Goal: Task Accomplishment & Management: Manage account settings

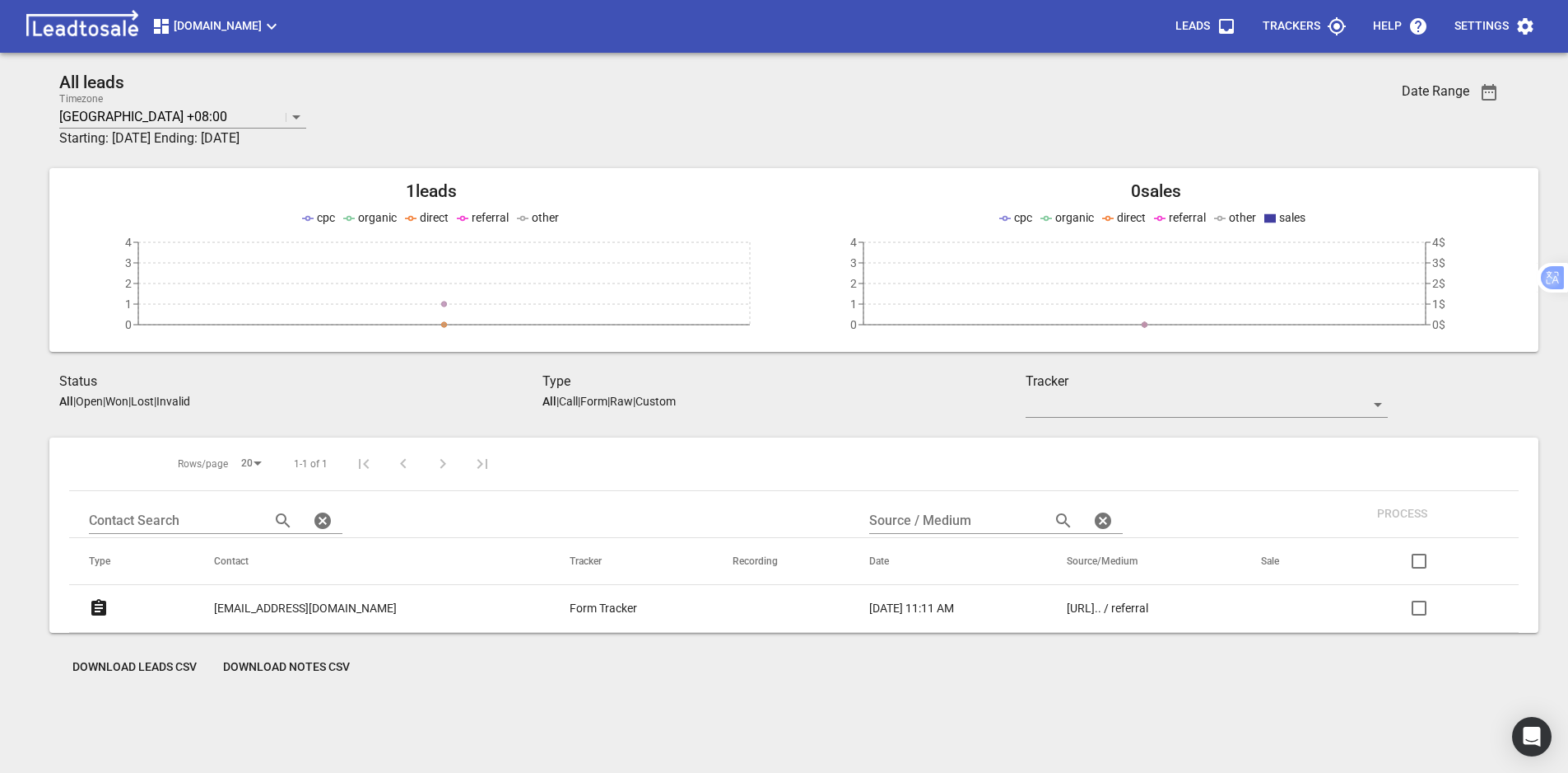
click at [1295, 34] on p "Trackers" at bounding box center [1291, 26] width 57 height 16
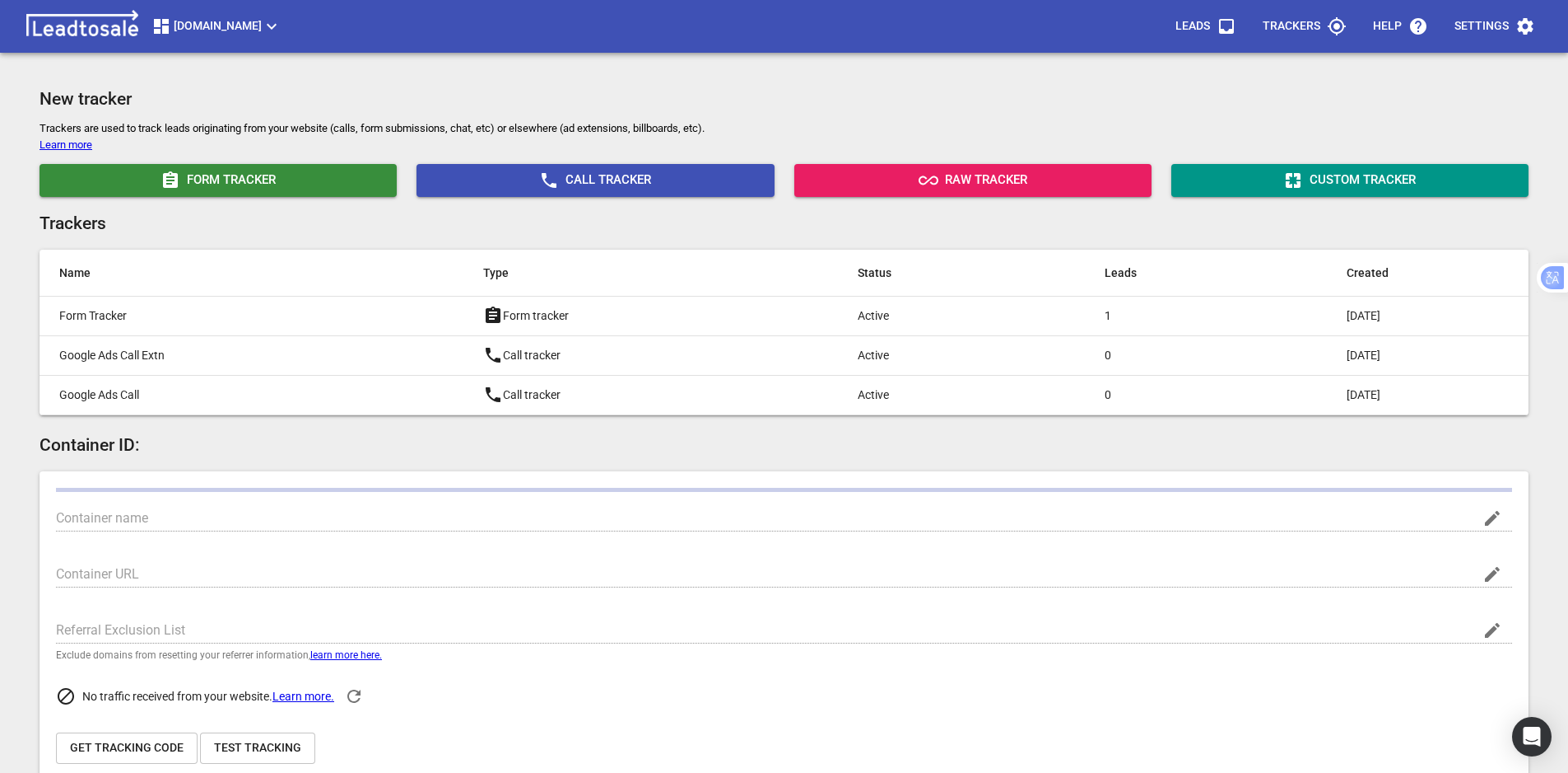
type input "[DOMAIN_NAME]"
type input "[URL][DOMAIN_NAME]"
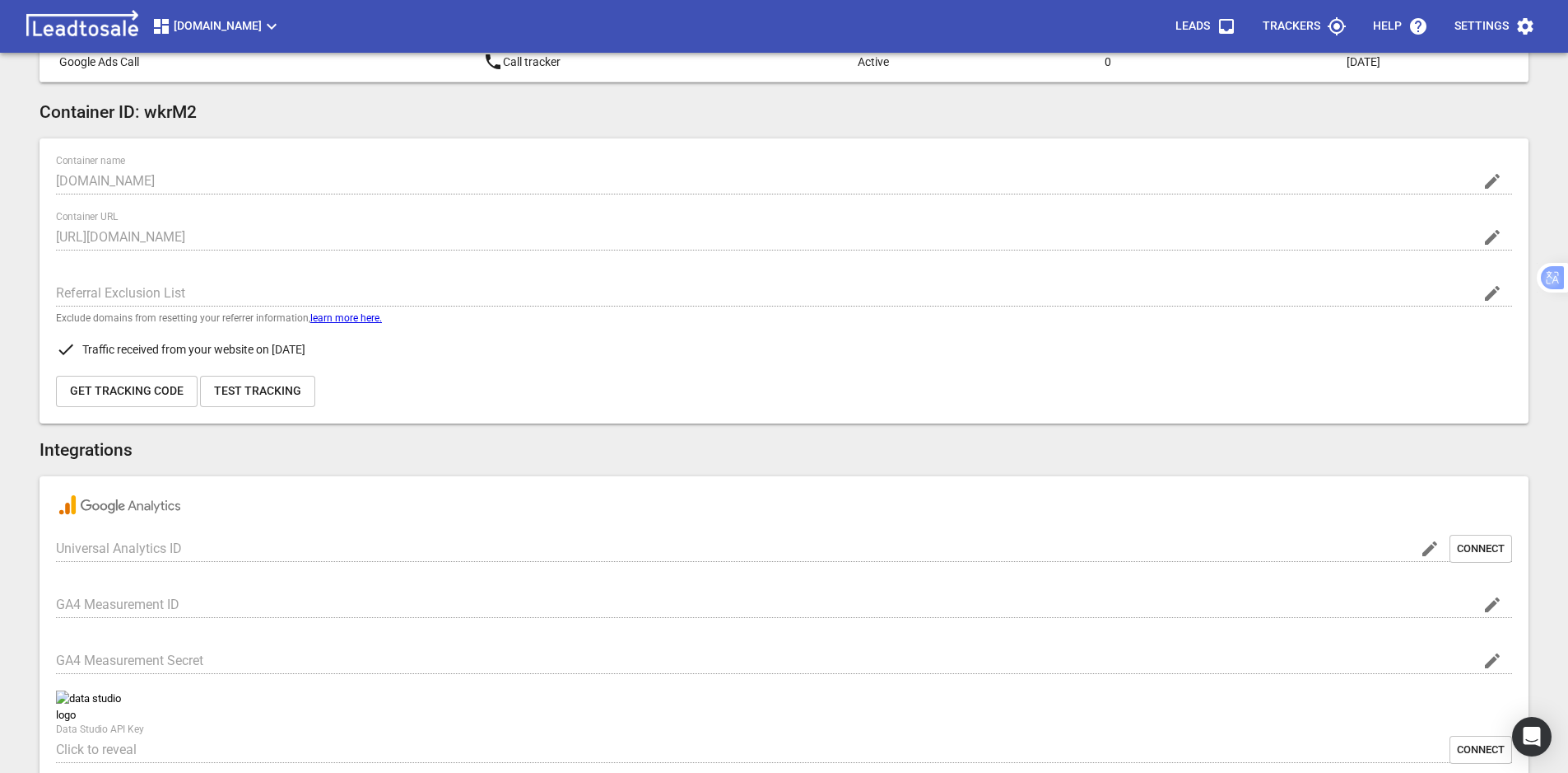
scroll to position [412, 0]
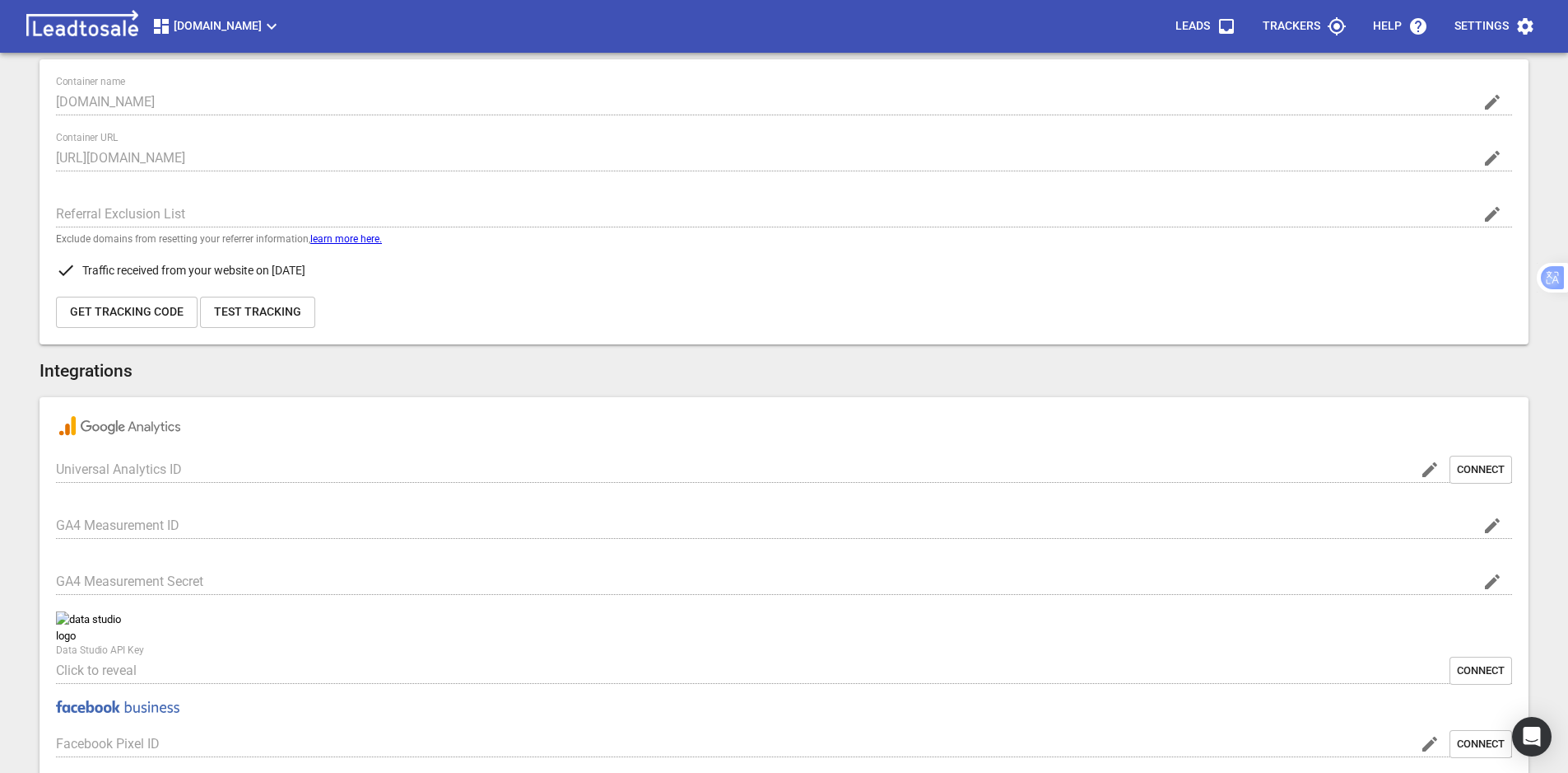
click at [1429, 474] on icon "button" at bounding box center [1430, 469] width 20 height 20
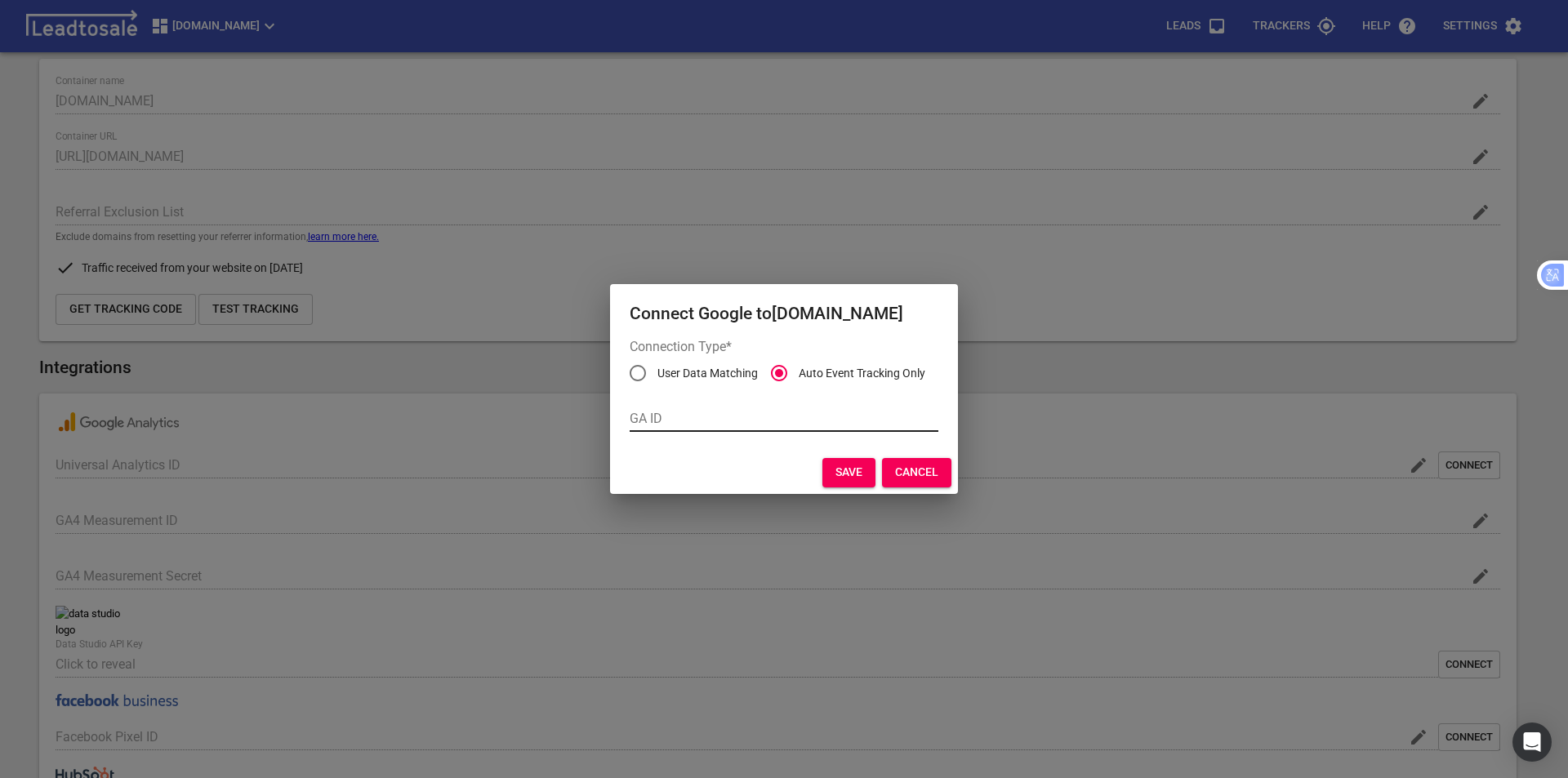
click at [674, 417] on input "text" at bounding box center [784, 418] width 309 height 26
paste input "G-4R1YPTHZ8L"
type input "G-4R1YPTHZ8L"
click at [850, 477] on span "Save" at bounding box center [849, 473] width 27 height 16
type input "G-4R1YPTHZ8L"
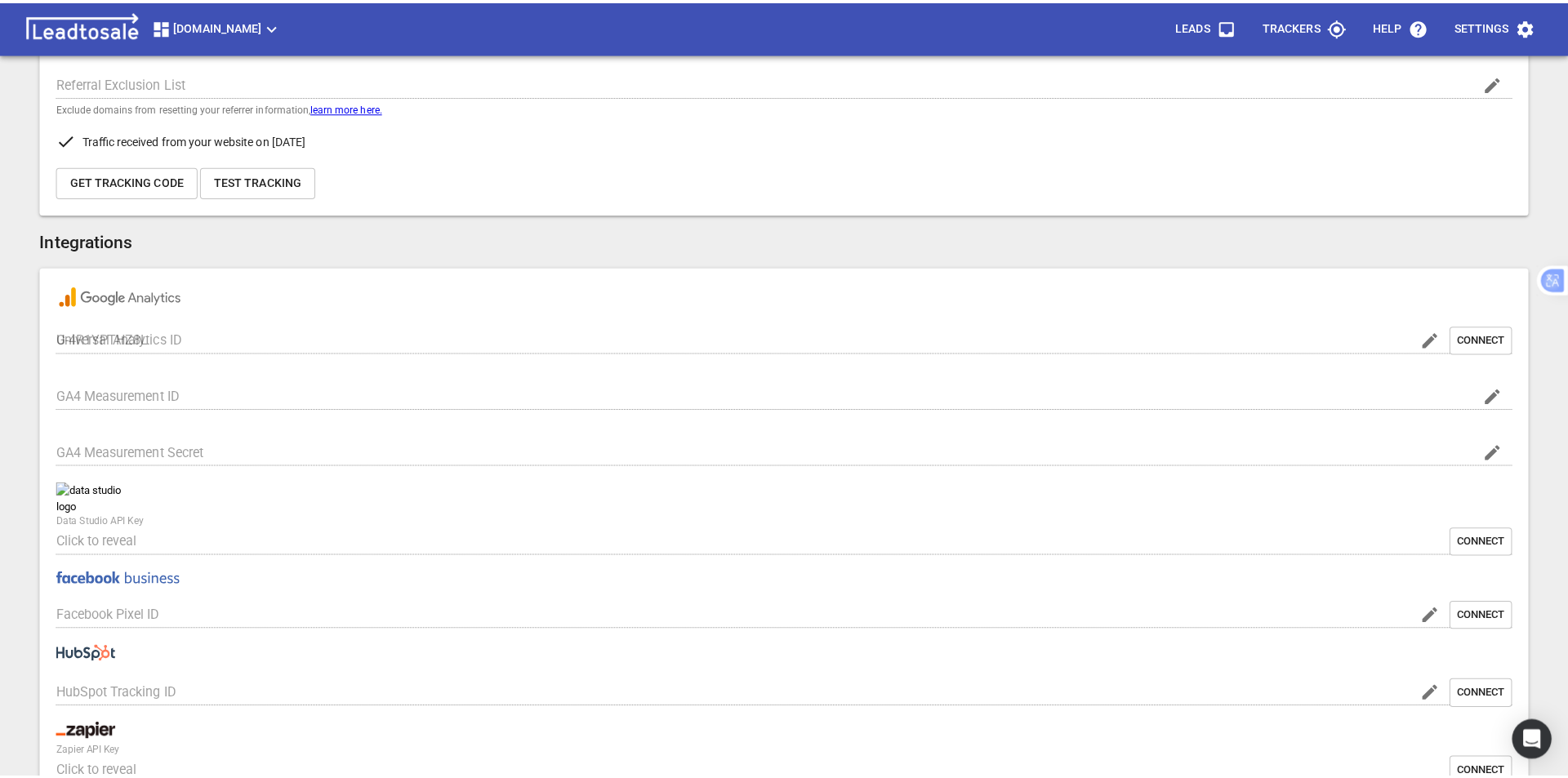
scroll to position [653, 0]
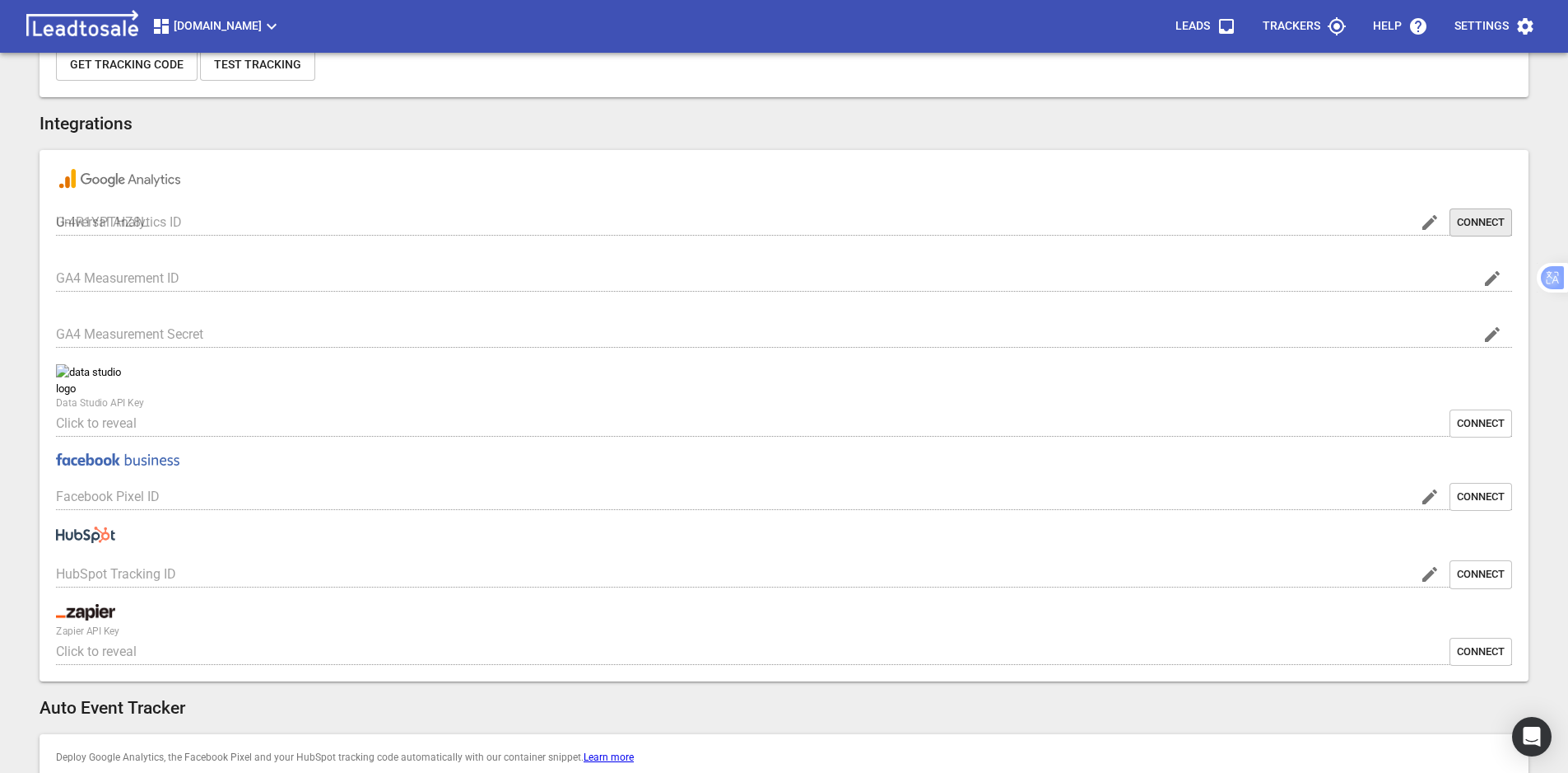
click at [1491, 218] on span "Connect" at bounding box center [1481, 222] width 47 height 15
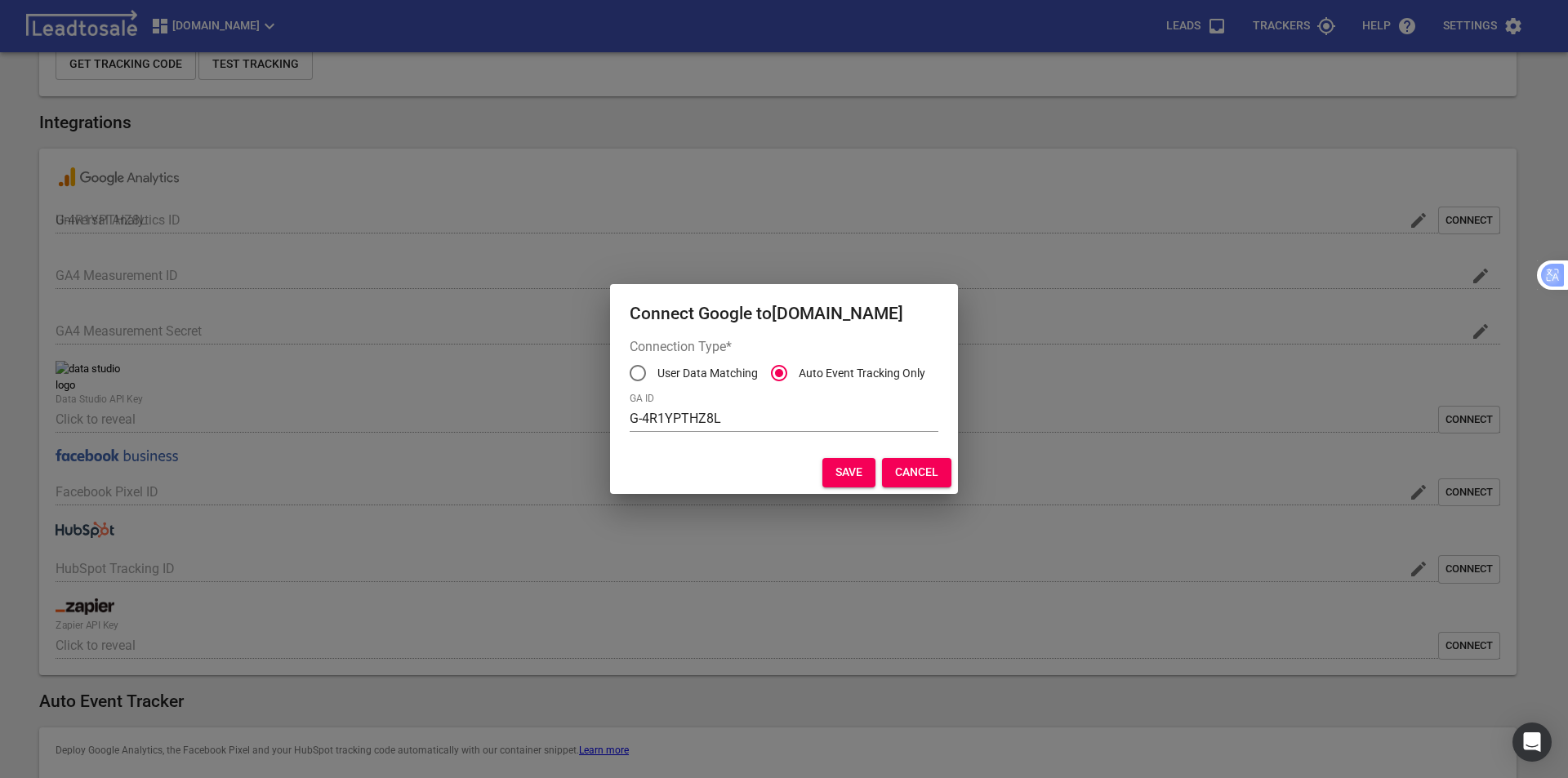
click at [634, 371] on input "User Data Matching" at bounding box center [637, 372] width 39 height 39
radio input "true"
radio input "false"
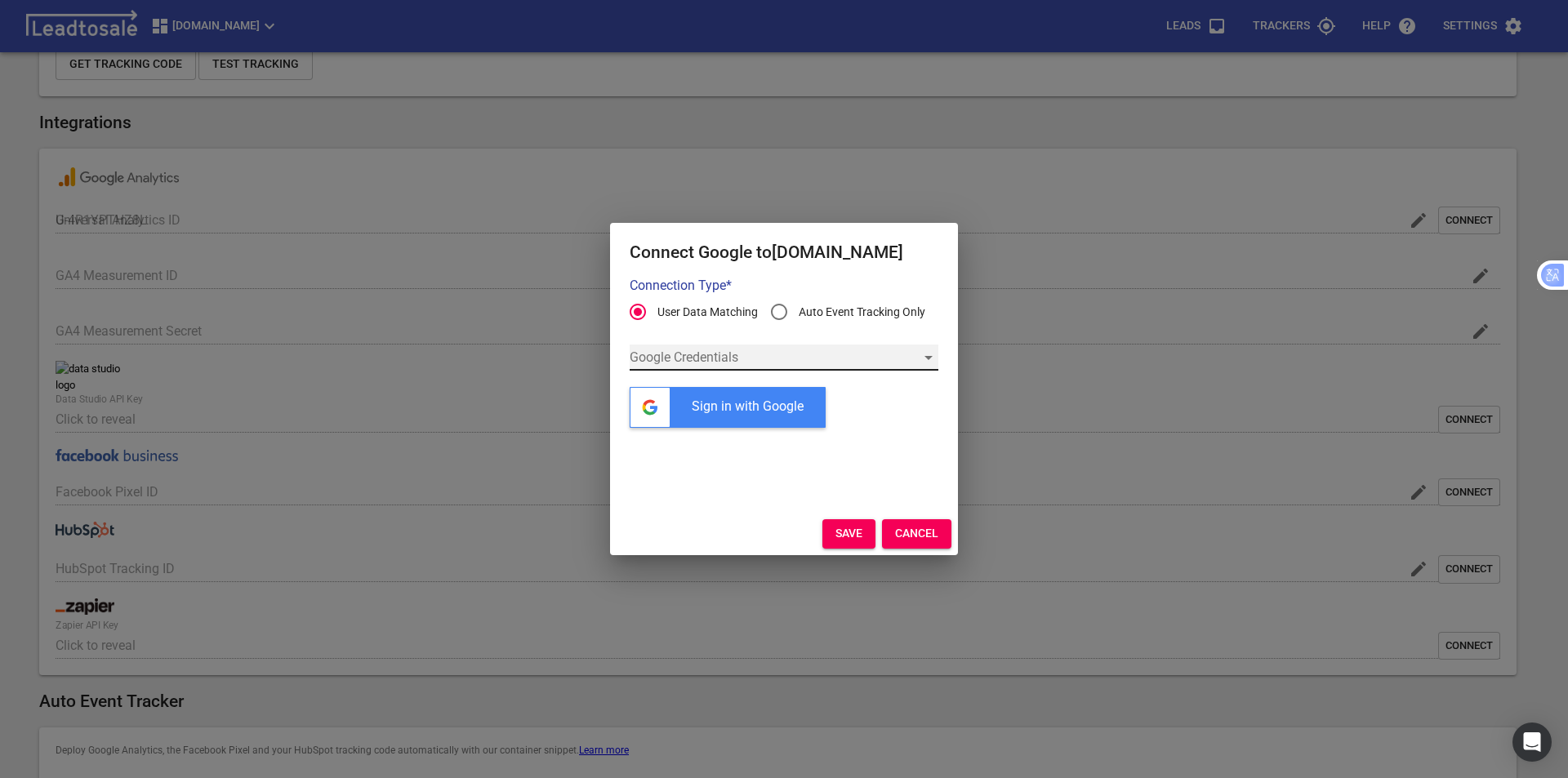
click at [784, 357] on div "​" at bounding box center [784, 357] width 309 height 26
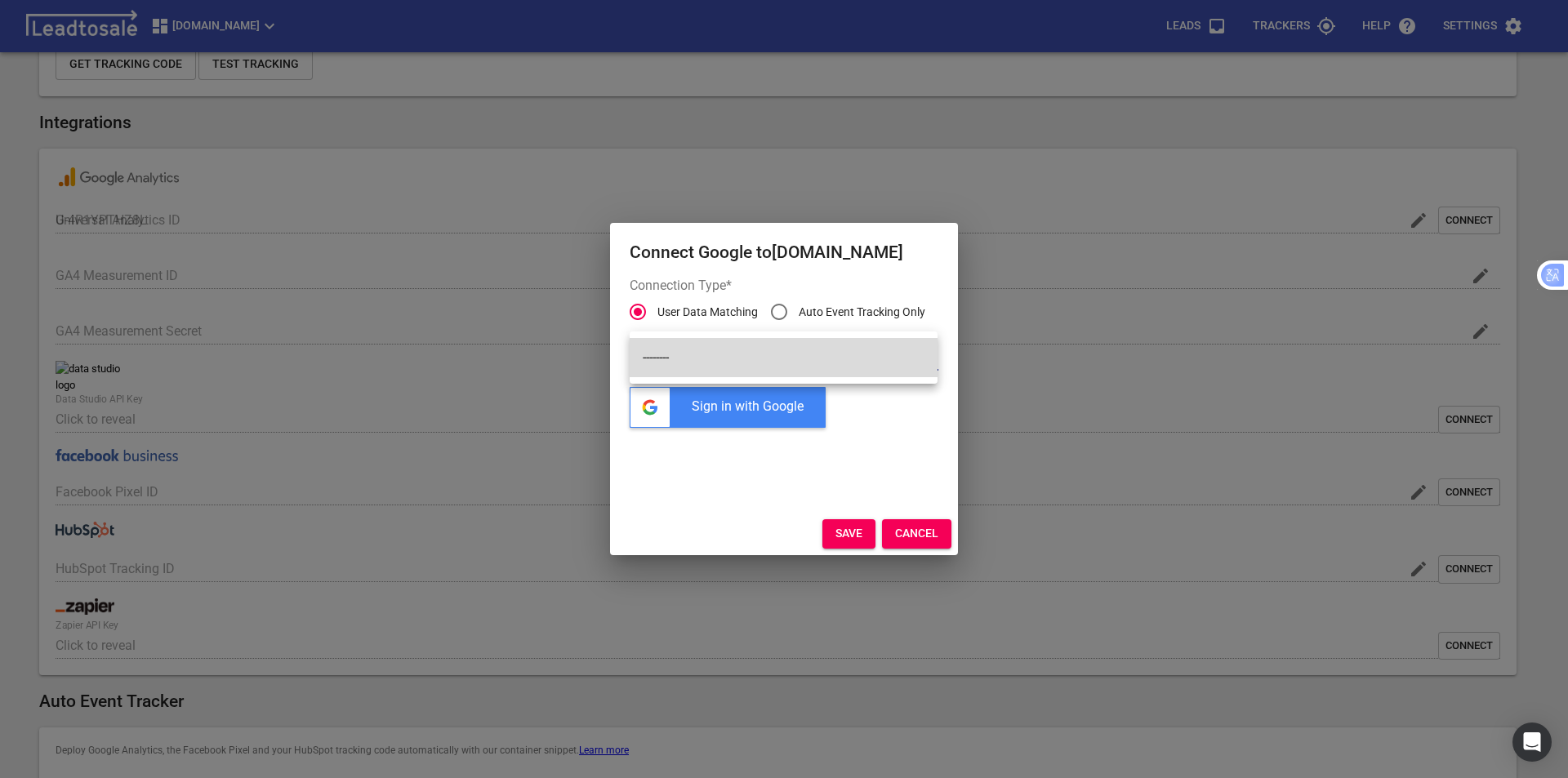
click at [773, 405] on div at bounding box center [784, 389] width 1568 height 778
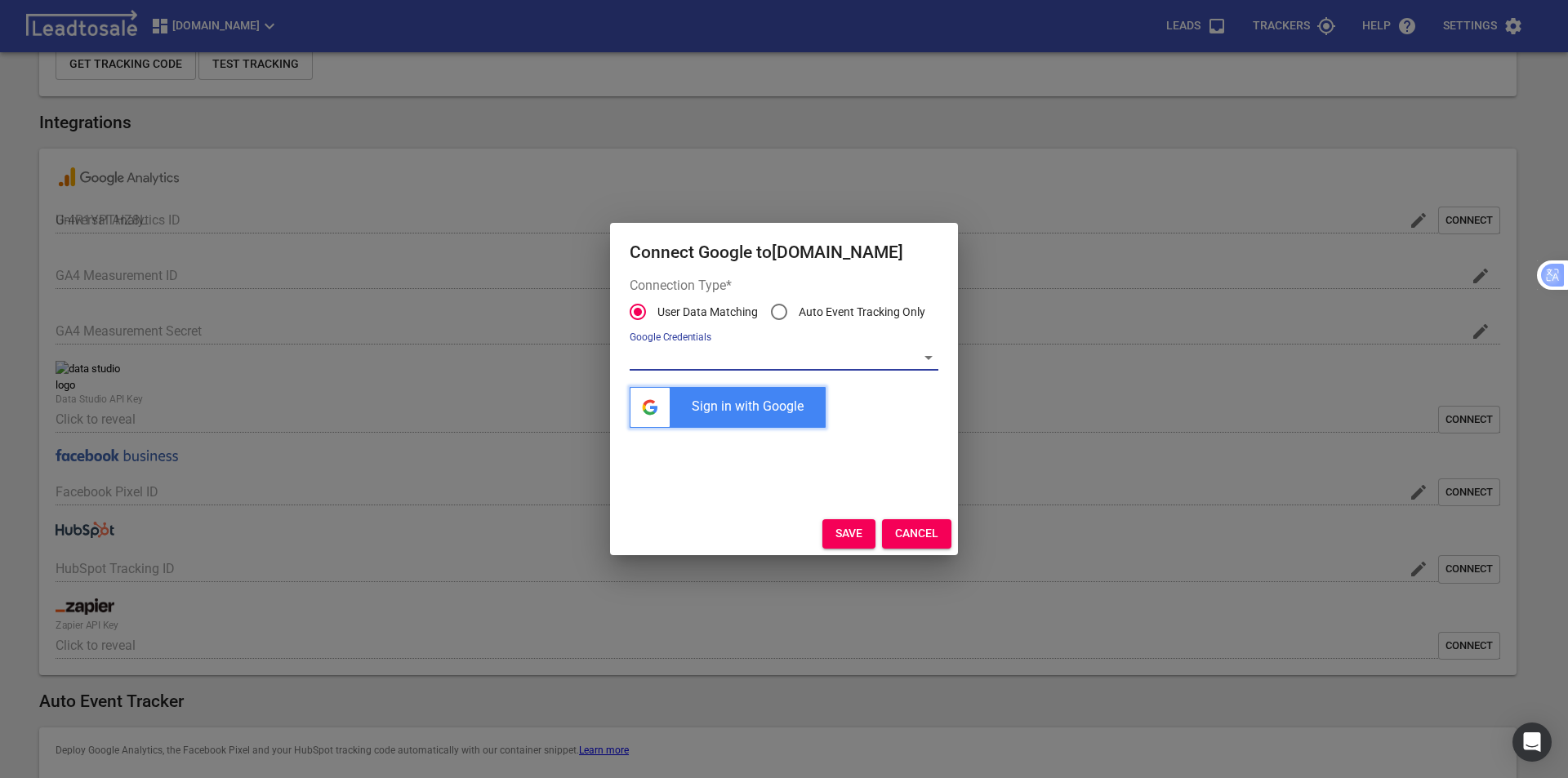
click at [738, 417] on div "Sign in with Google" at bounding box center [728, 407] width 196 height 41
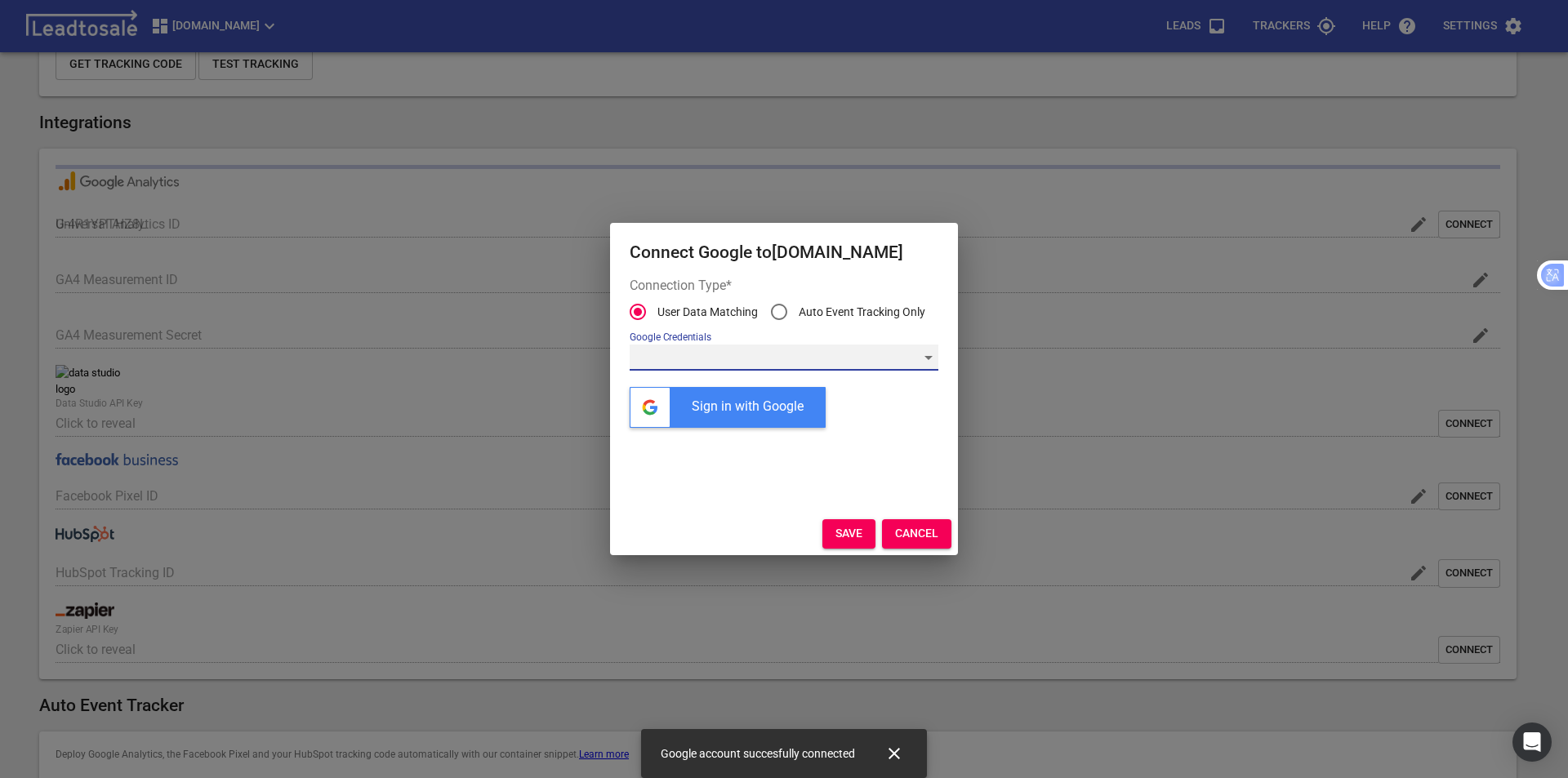
click at [816, 357] on div "​" at bounding box center [784, 357] width 309 height 26
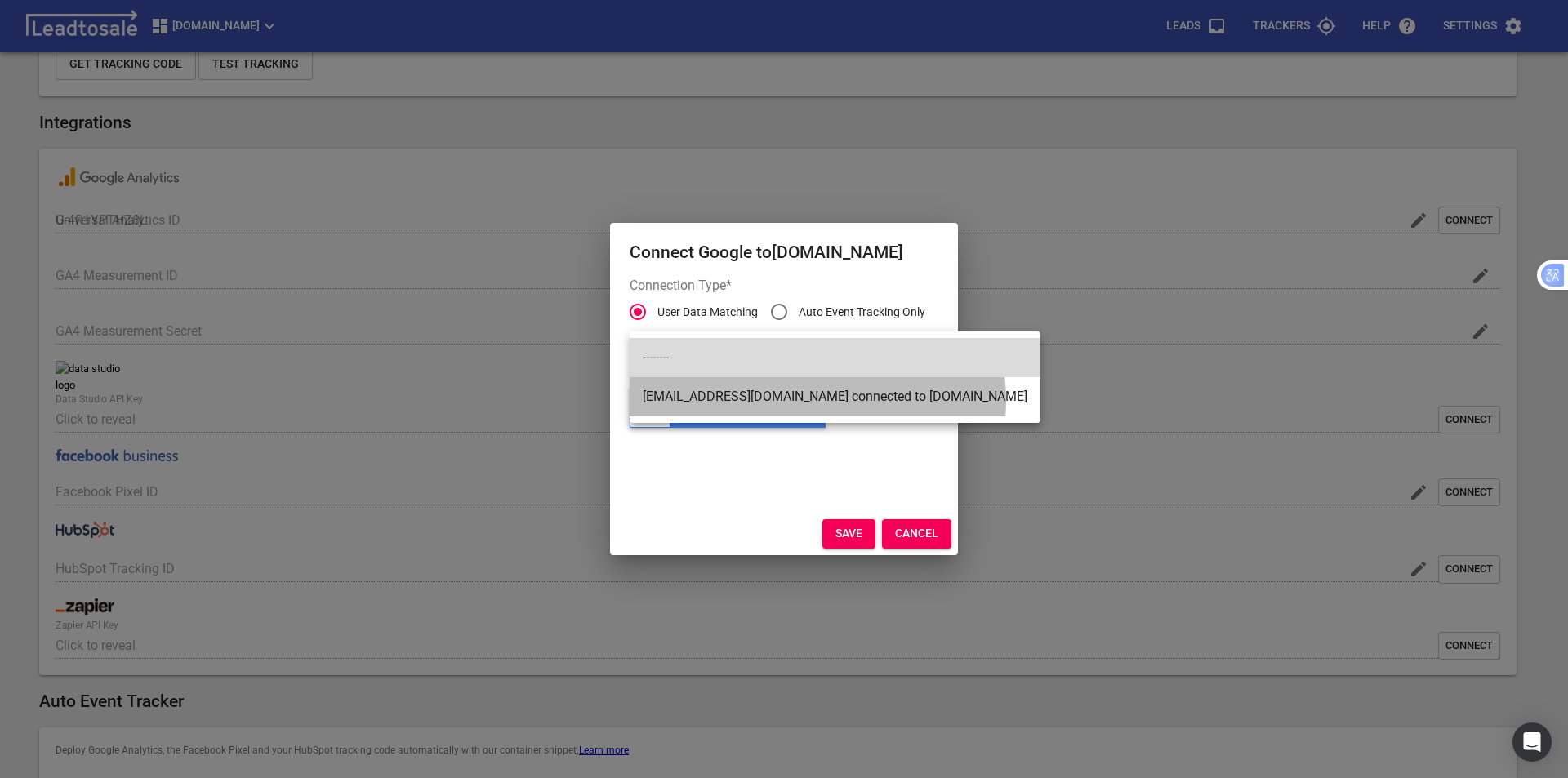
click at [817, 401] on li "support@bluelightweb.co.nz connected to Digger-hire.co.nz" at bounding box center [835, 396] width 410 height 39
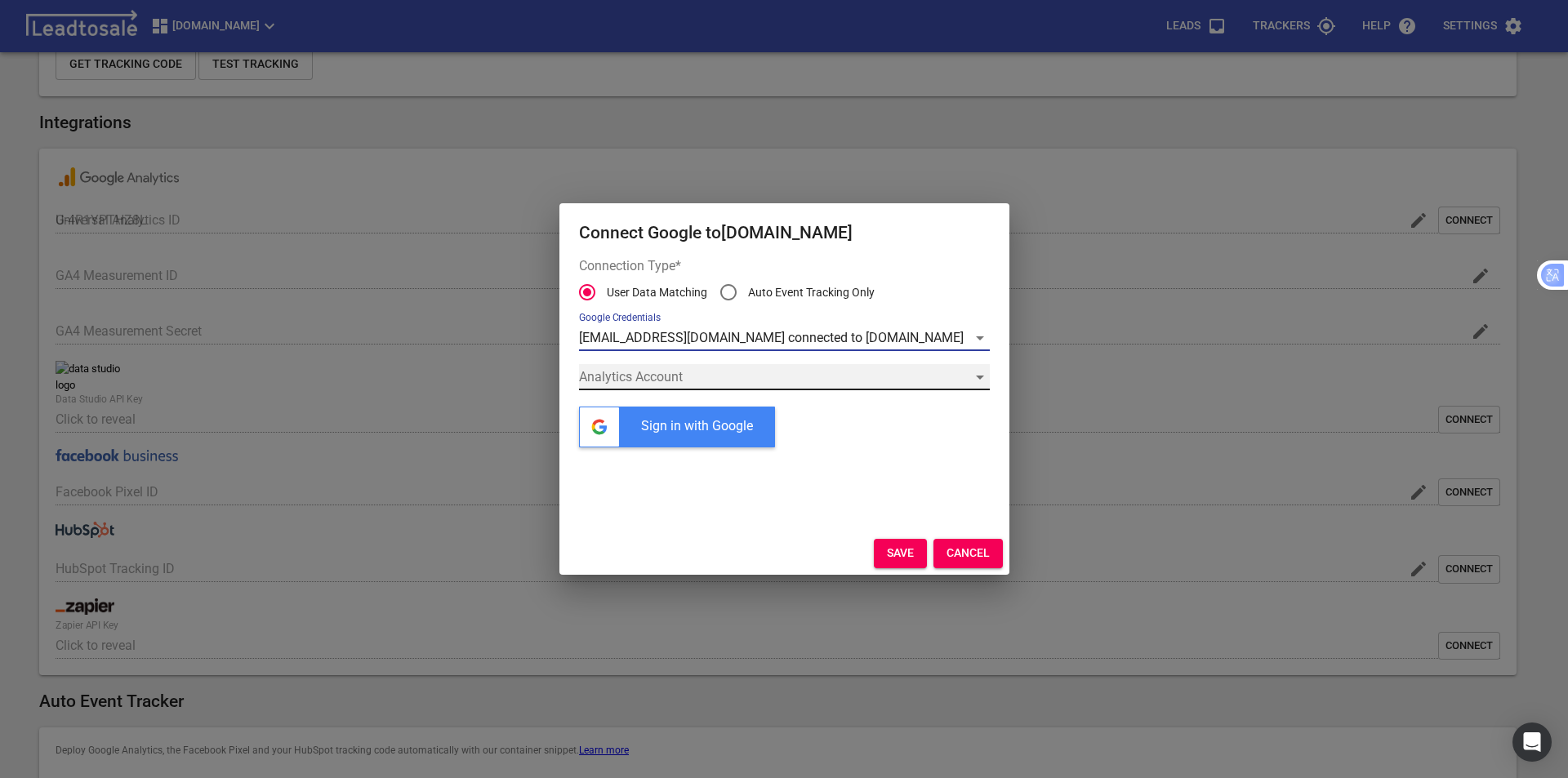
click at [799, 378] on div "​" at bounding box center [784, 377] width 410 height 26
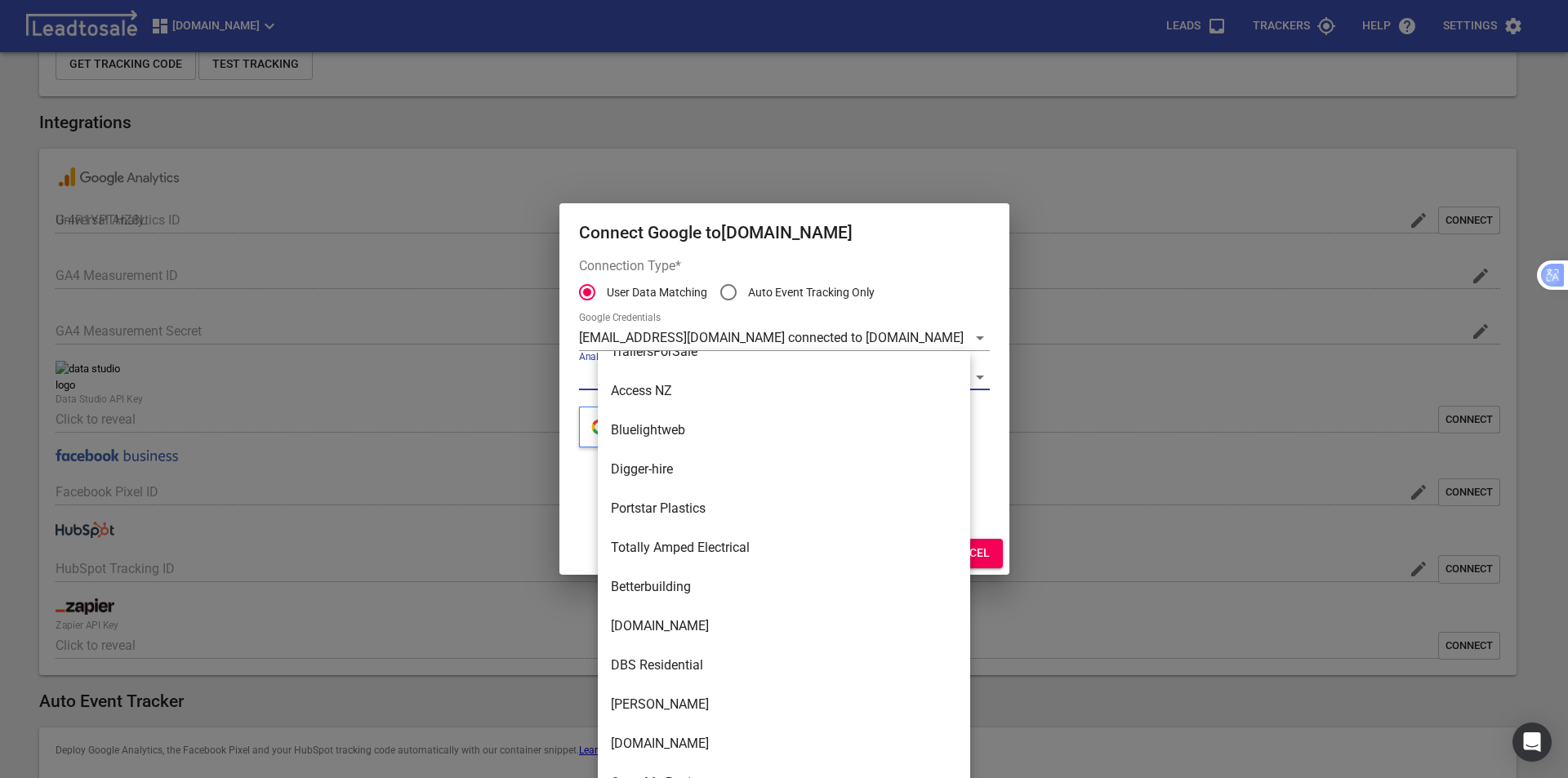
scroll to position [296, 0]
click at [837, 563] on li "Digger-hire" at bounding box center [784, 550] width 372 height 39
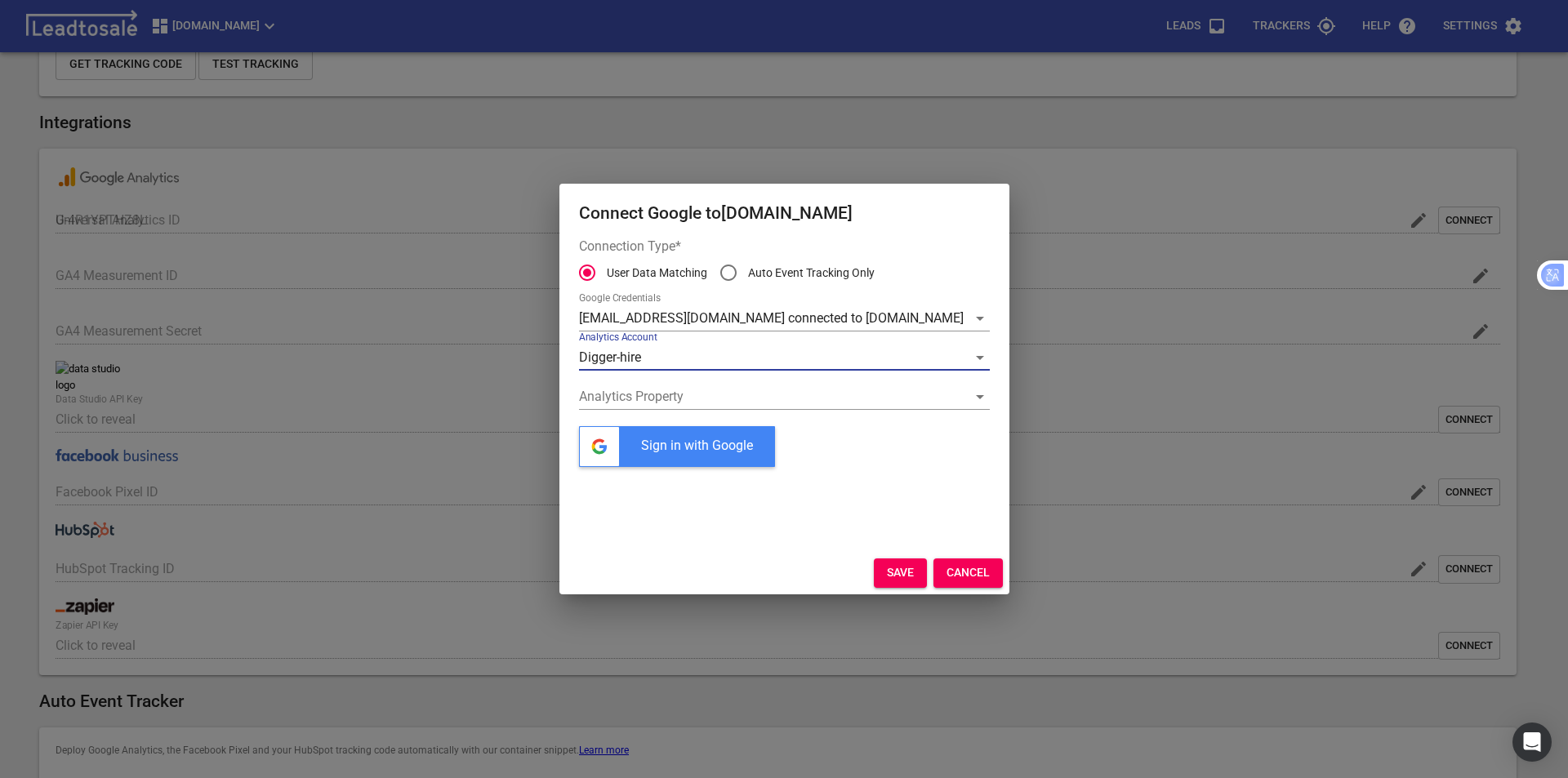
click at [886, 581] on button "Save" at bounding box center [900, 573] width 53 height 30
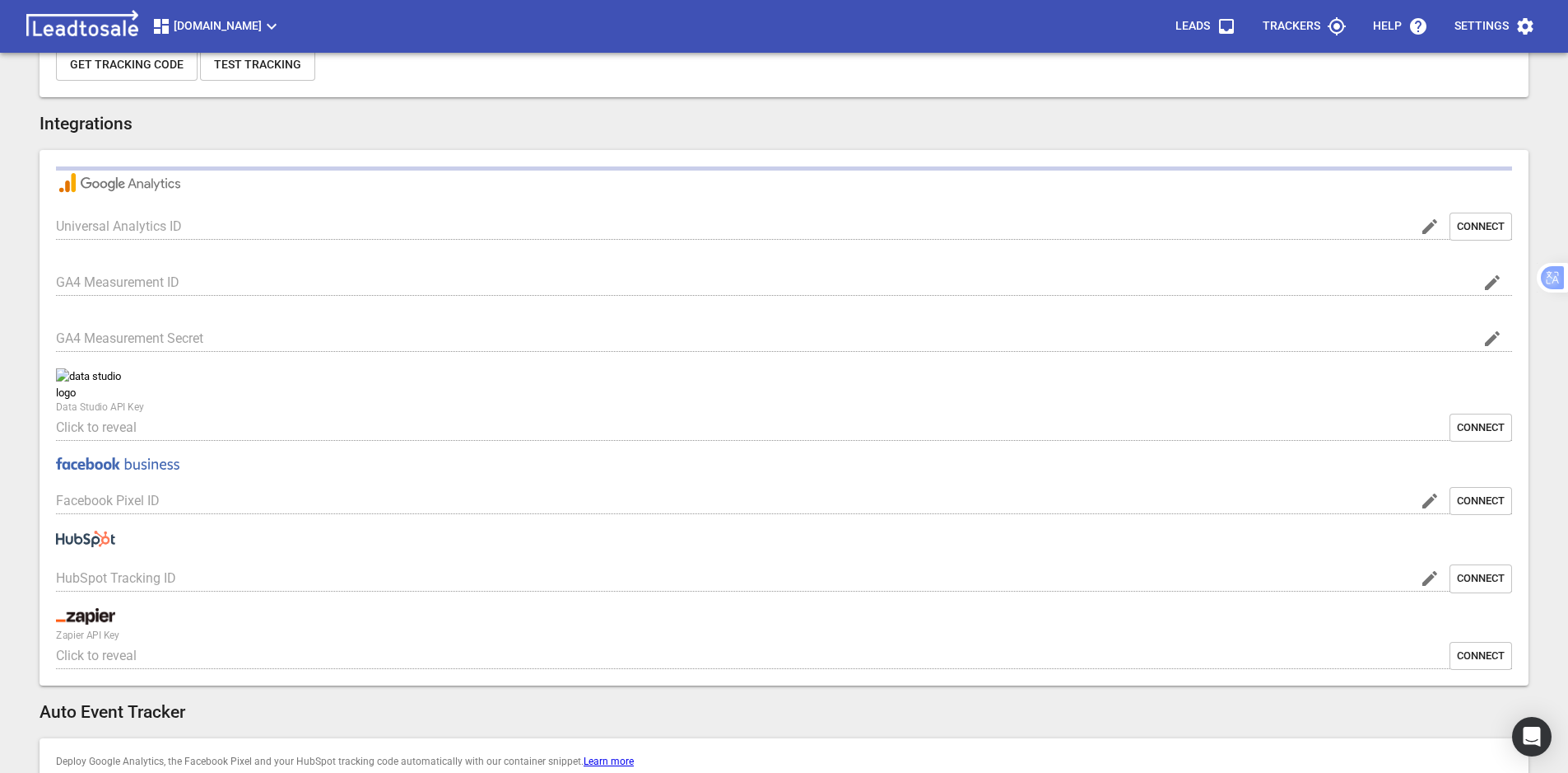
scroll to position [659, 0]
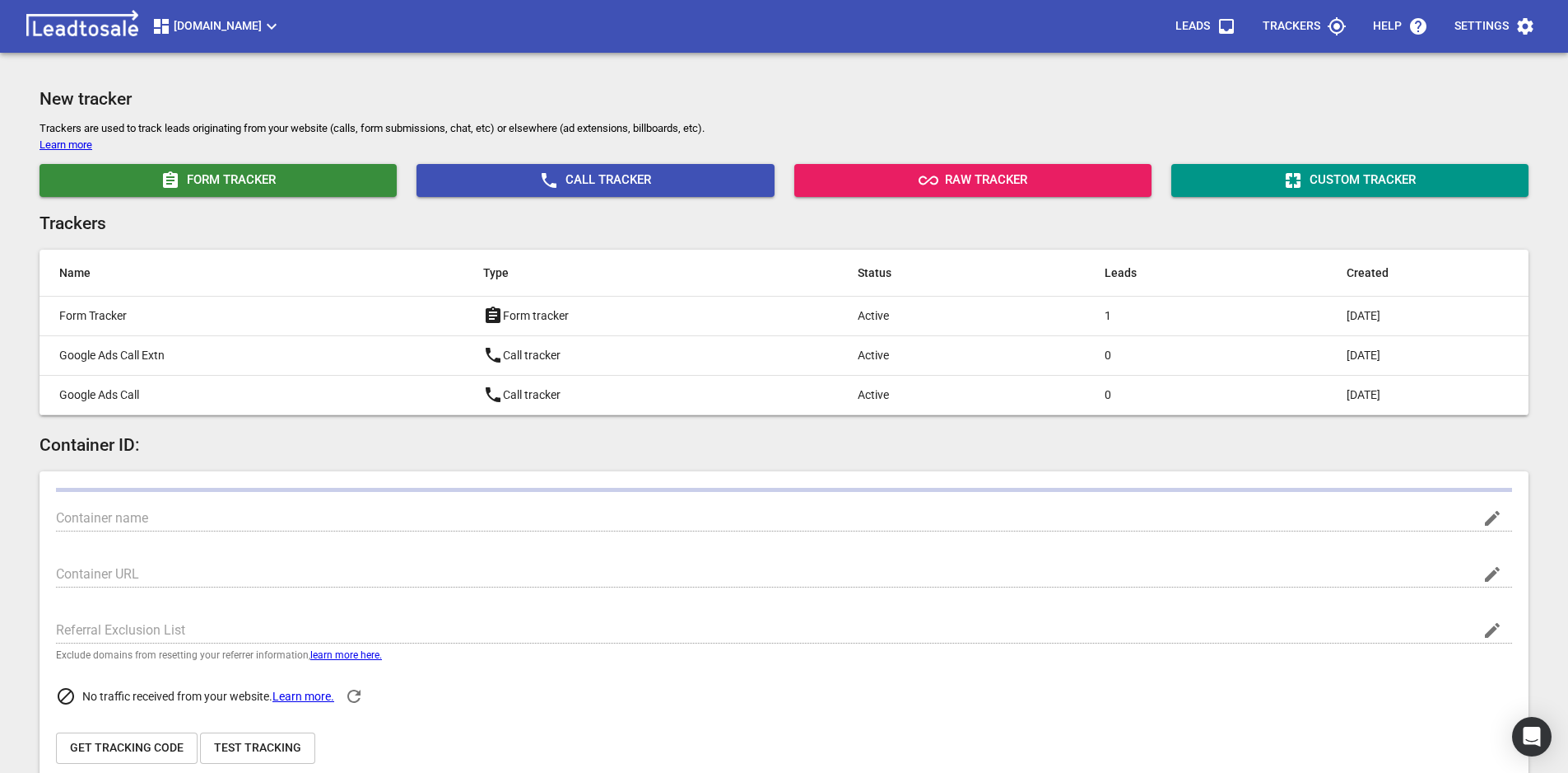
type input "[DOMAIN_NAME]"
type input "[URL][DOMAIN_NAME]"
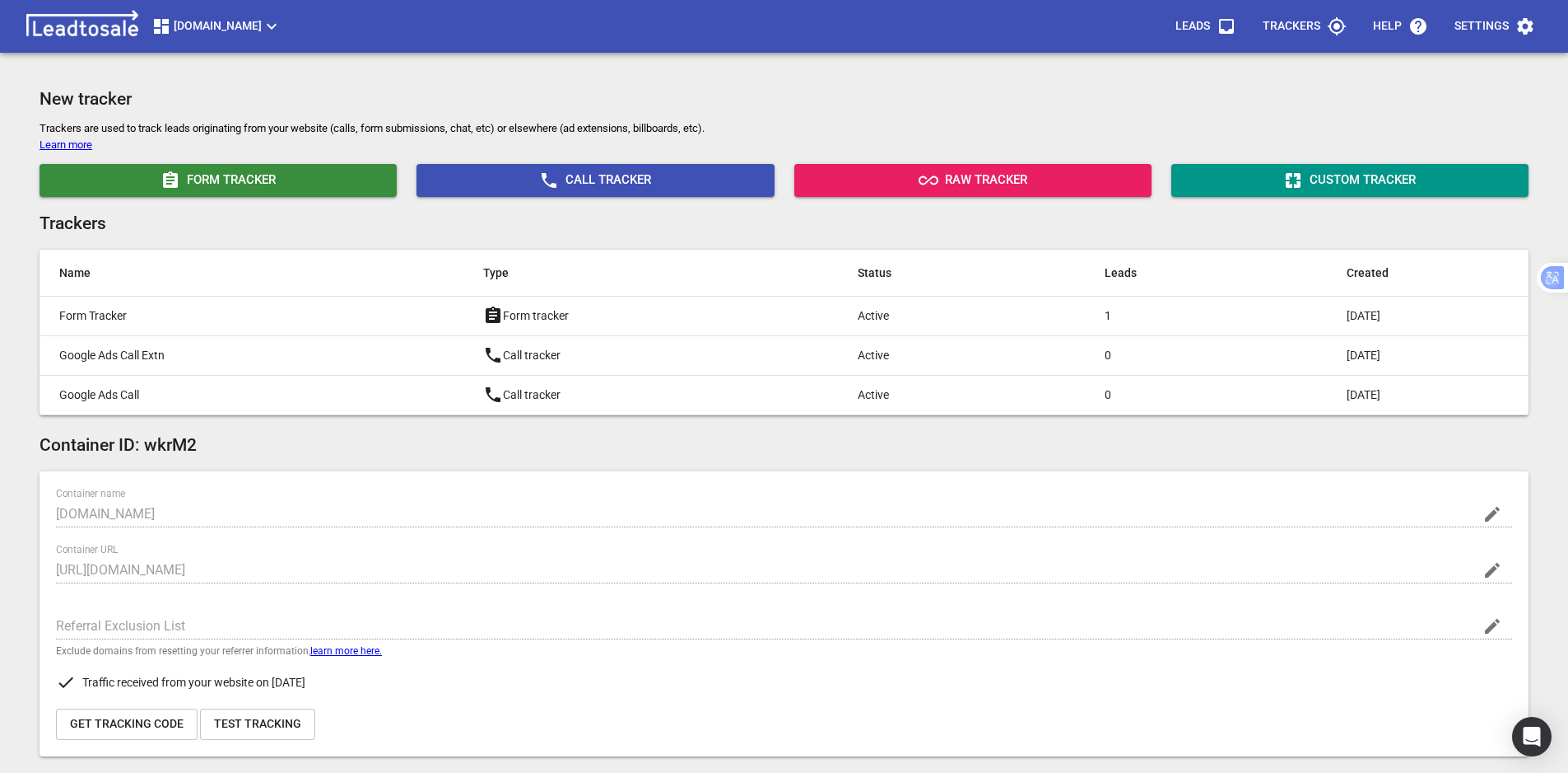
click at [1512, 29] on span "Settings" at bounding box center [1495, 26] width 81 height 39
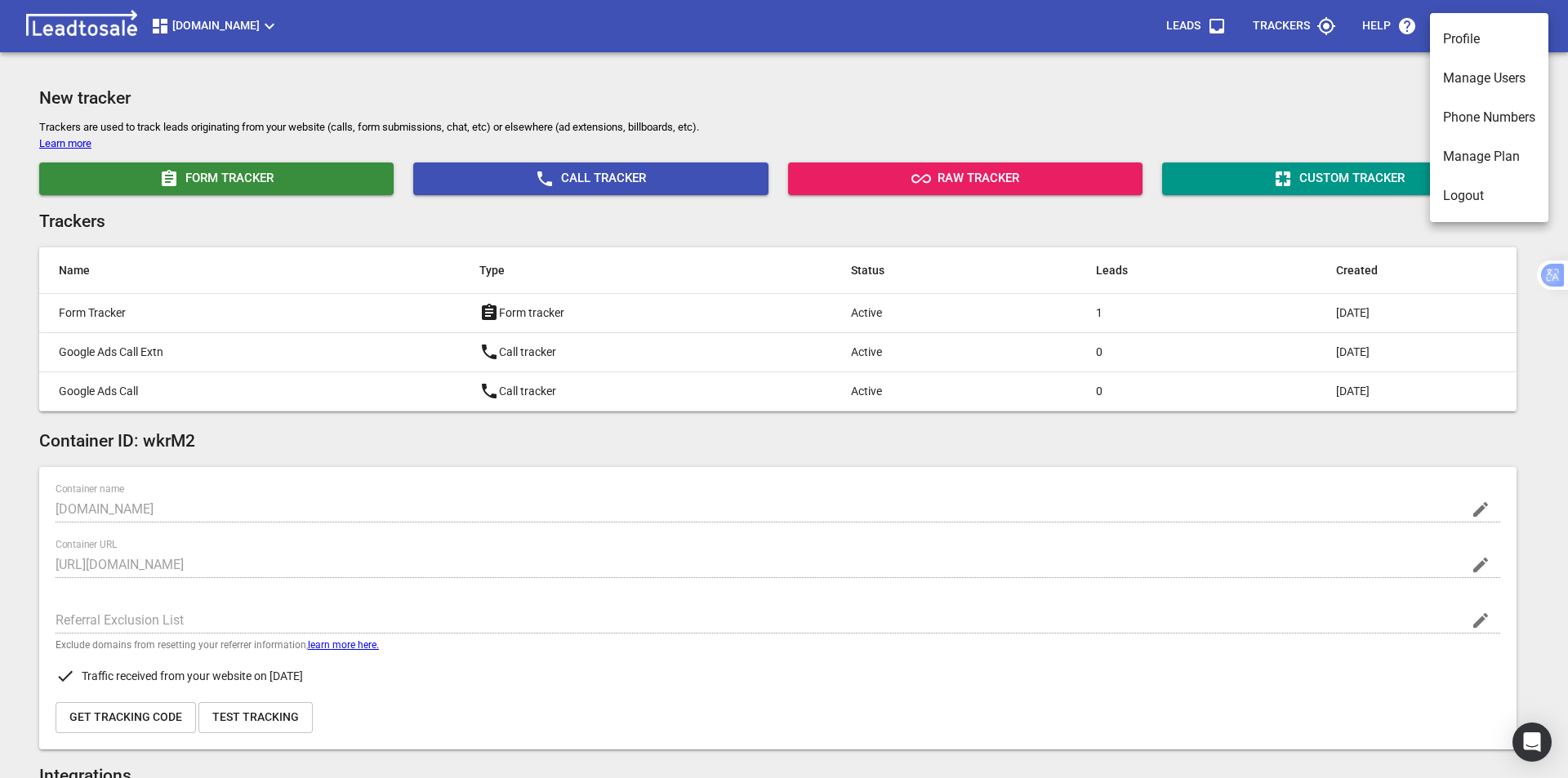
click at [1502, 82] on li "Manage Users" at bounding box center [1488, 78] width 118 height 39
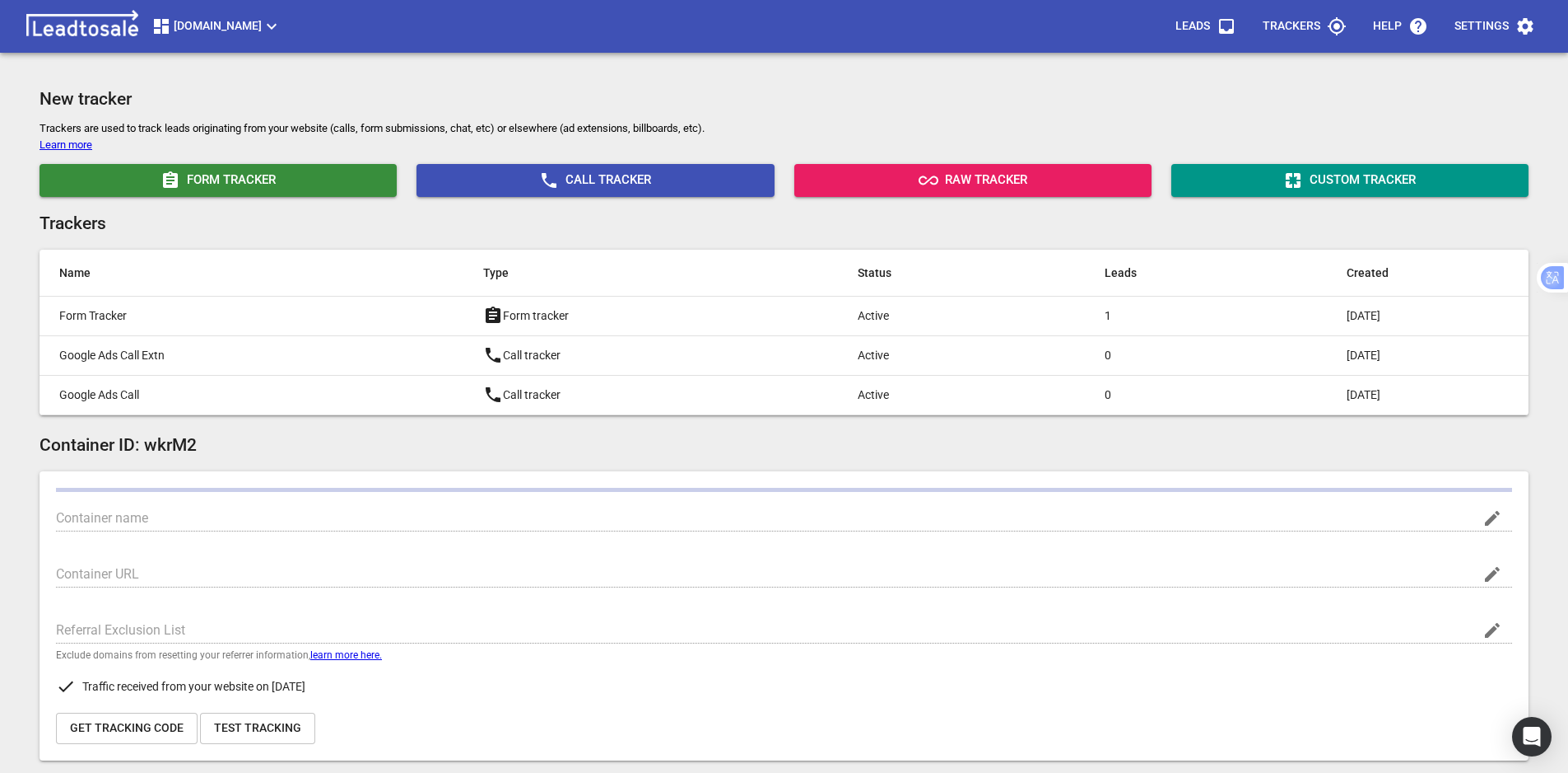
type input "[DOMAIN_NAME]"
type input "[URL][DOMAIN_NAME]"
